Goal: Use online tool/utility: Utilize a website feature to perform a specific function

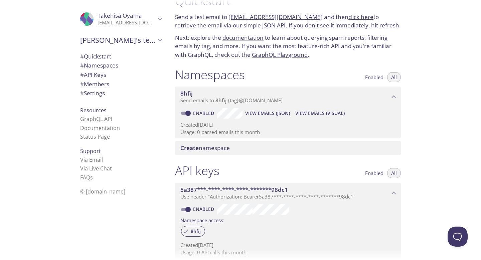
scroll to position [10, 0]
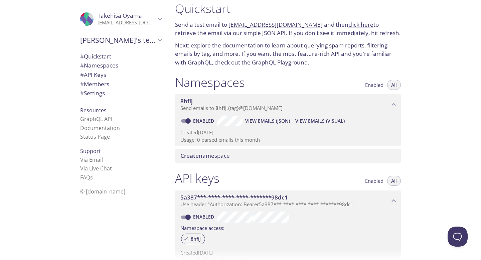
click at [348, 26] on link "click here" at bounding box center [360, 25] width 25 height 8
drag, startPoint x: 307, startPoint y: 24, endPoint x: 230, endPoint y: 26, distance: 77.8
click at [230, 26] on p "Send a test email to 8hfij.test@inbox.testmail.app and then click here to retri…" at bounding box center [288, 28] width 226 height 17
copy p "[EMAIL_ADDRESS][DOMAIN_NAME]"
